Goal: Task Accomplishment & Management: Manage account settings

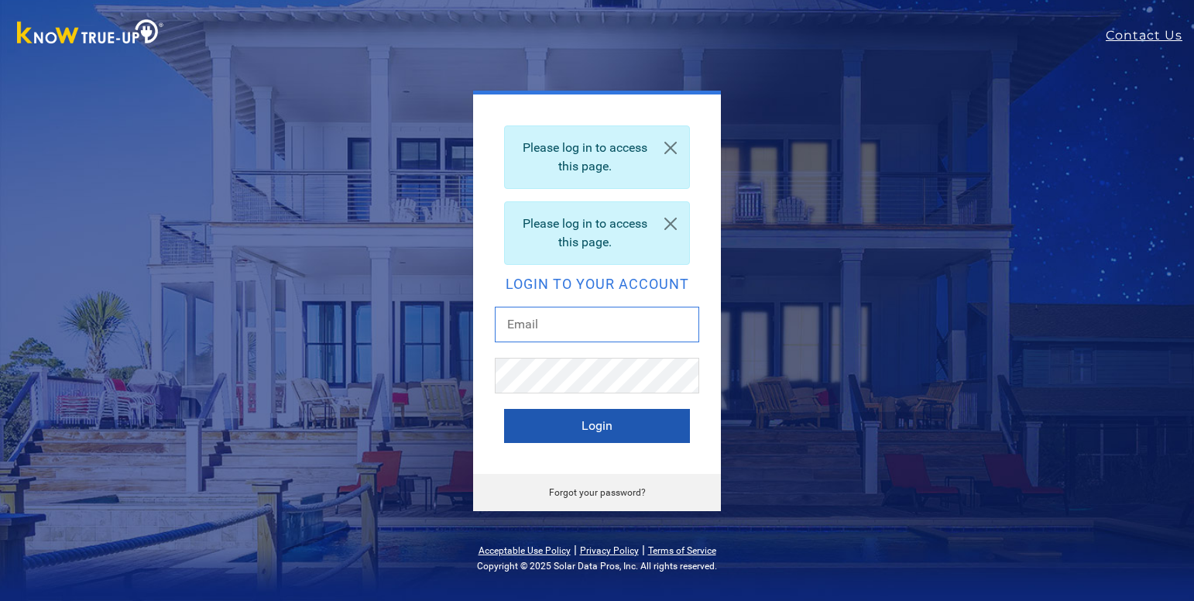
type input "[EMAIL_ADDRESS][DOMAIN_NAME]"
click at [629, 433] on button "Login" at bounding box center [597, 426] width 186 height 34
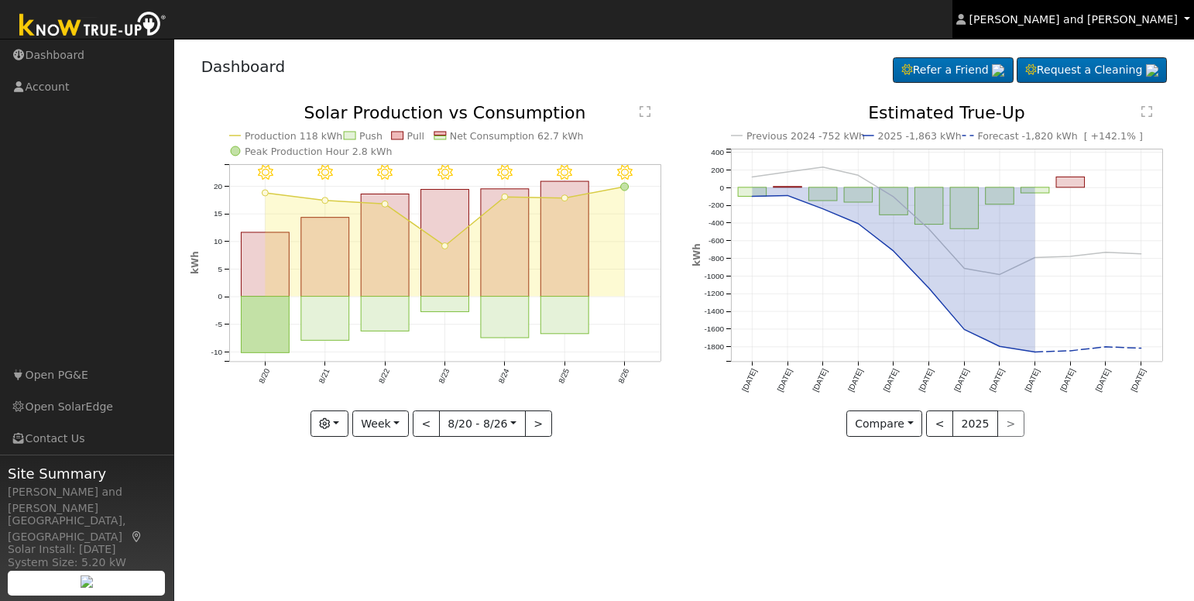
click at [1083, 16] on span "[PERSON_NAME] and [PERSON_NAME]" at bounding box center [1073, 19] width 208 height 12
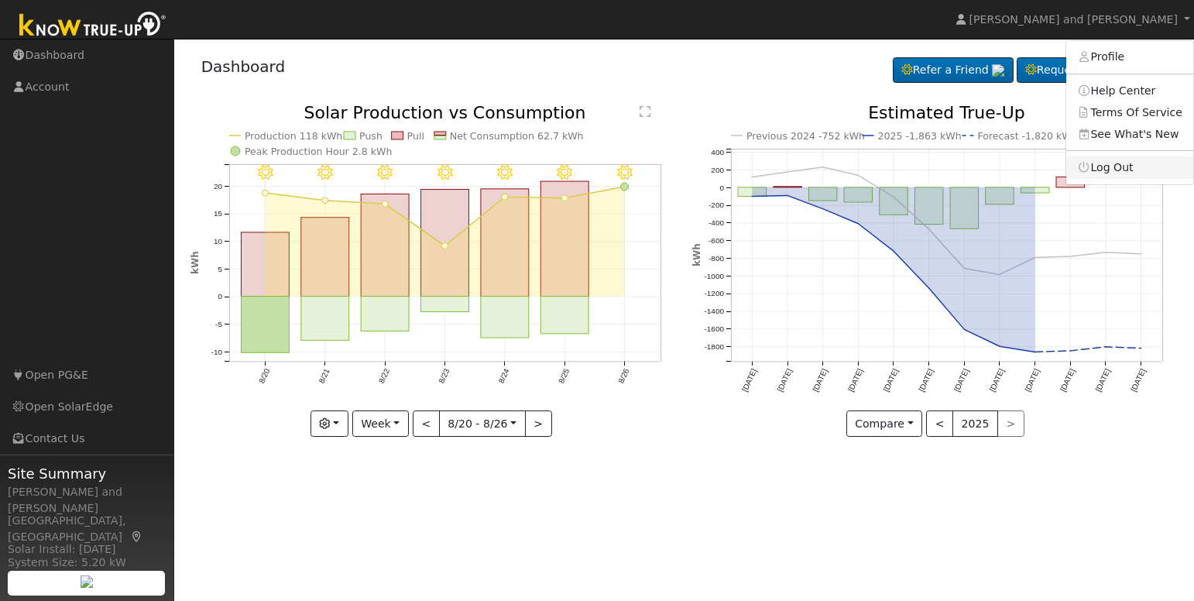
click at [1125, 164] on link "Log Out" at bounding box center [1129, 167] width 127 height 22
